Goal: Task Accomplishment & Management: Complete application form

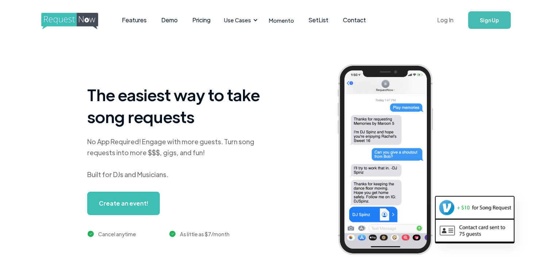
click at [445, 19] on link "Log In" at bounding box center [445, 20] width 31 height 26
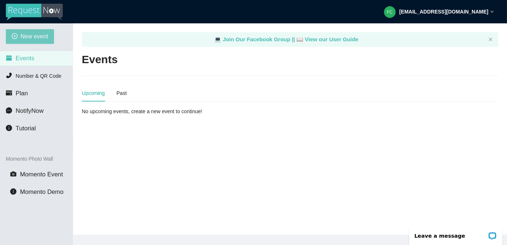
click at [23, 35] on span "New event" at bounding box center [34, 36] width 28 height 9
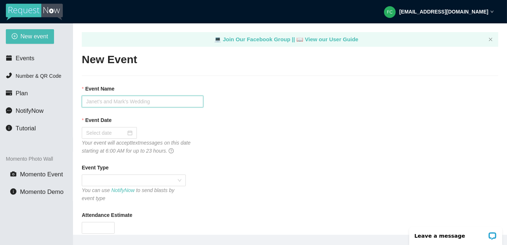
click at [178, 103] on input "Event Name" at bounding box center [143, 102] width 122 height 12
type input "[PERSON_NAME] Wedding"
click at [130, 133] on div at bounding box center [109, 133] width 46 height 8
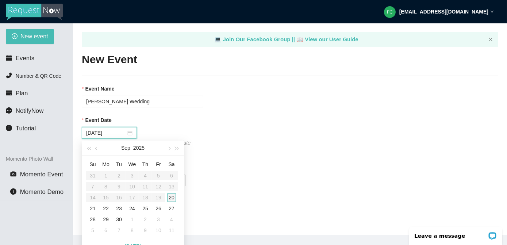
type input "[DATE]"
click at [172, 197] on div "20" at bounding box center [171, 197] width 9 height 9
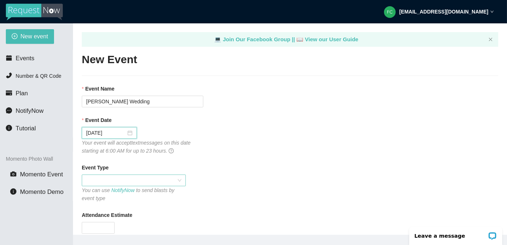
click at [113, 182] on span at bounding box center [133, 180] width 95 height 11
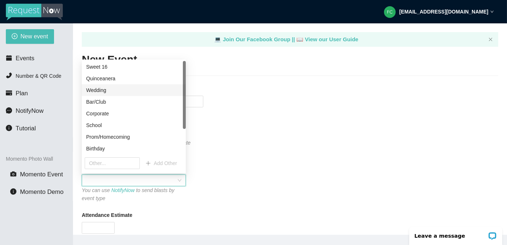
click at [110, 87] on div "Wedding" at bounding box center [133, 90] width 95 height 8
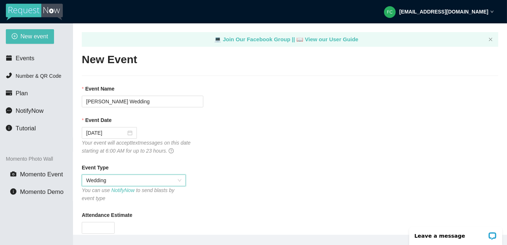
click at [122, 202] on div "You can use NotifyNow to send blasts by event type" at bounding box center [134, 194] width 104 height 16
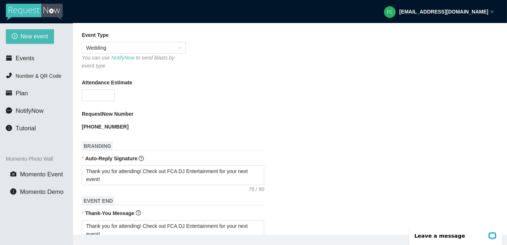
scroll to position [166, 0]
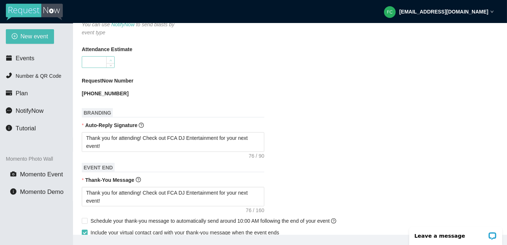
type input "1"
click at [108, 59] on span "Increase Value" at bounding box center [110, 60] width 8 height 7
type input "150"
click at [128, 77] on b "RequestNow Number" at bounding box center [108, 81] width 52 height 8
click at [141, 108] on h1 "BRANDING" at bounding box center [173, 112] width 182 height 9
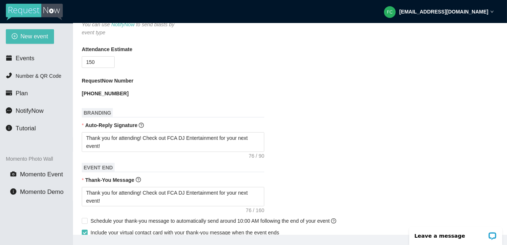
click at [296, 141] on div "Thank you for attending! Check out FCA DJ Entertainment for your next event!" at bounding box center [290, 141] width 416 height 19
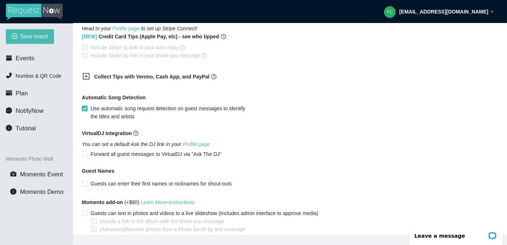
scroll to position [446, 0]
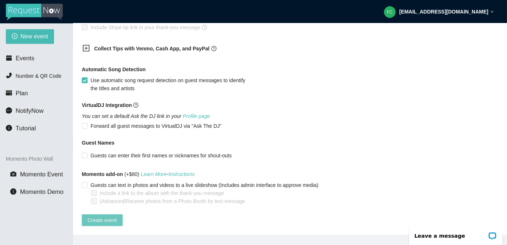
click at [110, 216] on span "Create event" at bounding box center [102, 220] width 29 height 8
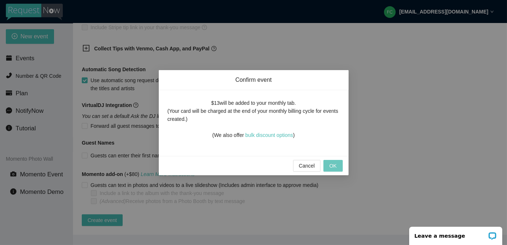
click at [335, 168] on span "OK" at bounding box center [332, 166] width 7 height 8
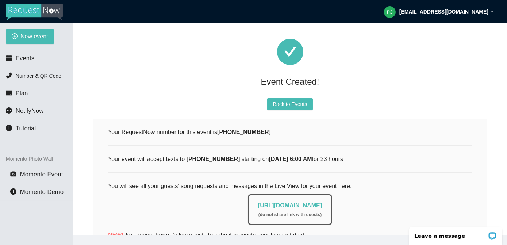
scroll to position [30, 0]
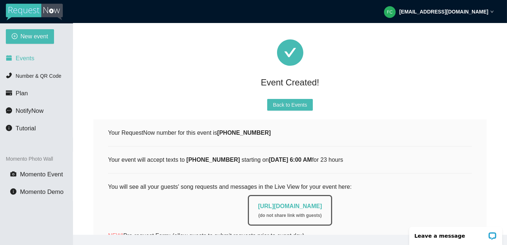
click at [22, 57] on span "Events" at bounding box center [25, 58] width 19 height 7
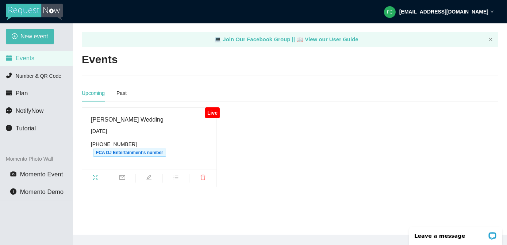
click at [92, 174] on span "fullscreen" at bounding box center [95, 178] width 27 height 8
